Goal: Communication & Community: Answer question/provide support

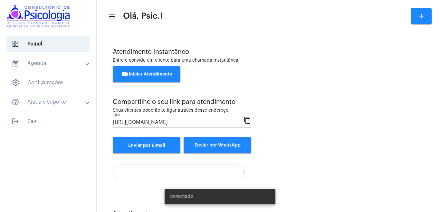
scroll to position [29, 0]
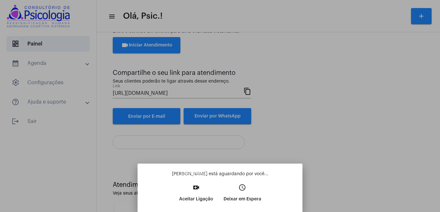
click at [194, 192] on button "video_call Aceitar Ligação" at bounding box center [196, 195] width 44 height 28
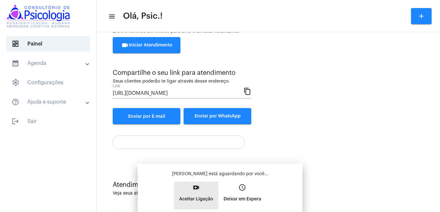
click at [194, 192] on button "video_call Aceitar Ligação" at bounding box center [196, 195] width 44 height 28
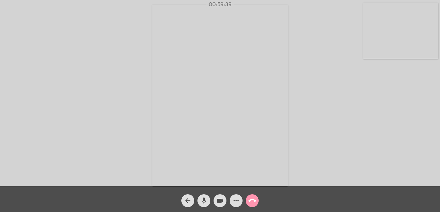
click at [253, 201] on mat-icon "call_end" at bounding box center [253, 201] width 8 height 8
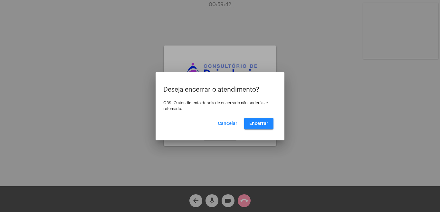
click at [265, 120] on button "Encerrar" at bounding box center [258, 124] width 29 height 12
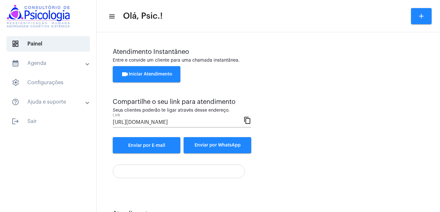
click at [352, 72] on div "videocam Iniciar Atendimento" at bounding box center [268, 77] width 311 height 23
